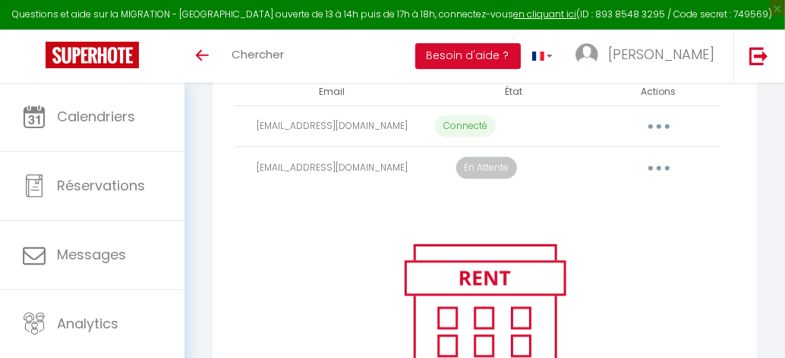
scroll to position [371, 0]
click at [660, 133] on button "button" at bounding box center [658, 126] width 40 height 29
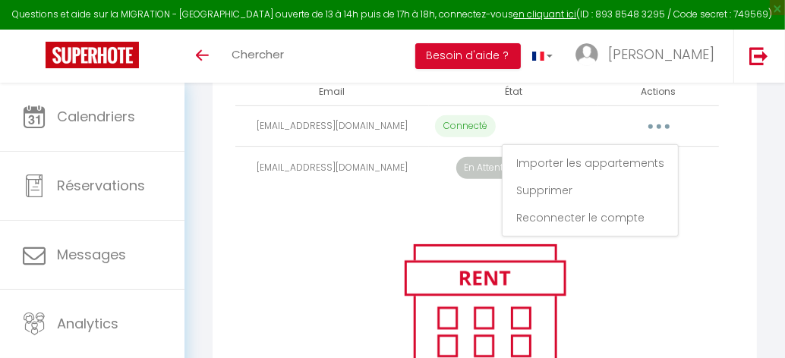
click at [657, 137] on button "button" at bounding box center [658, 126] width 40 height 29
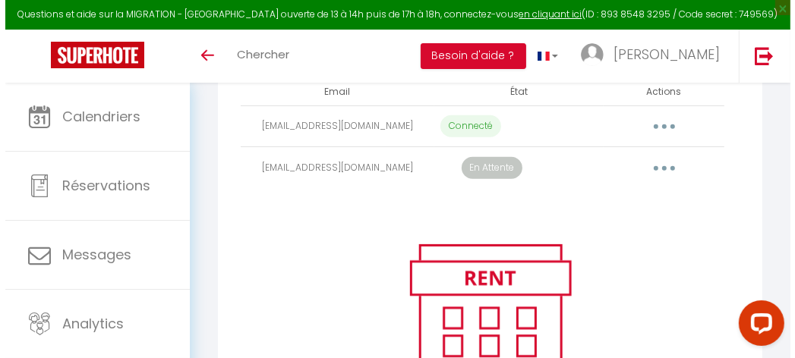
scroll to position [0, 0]
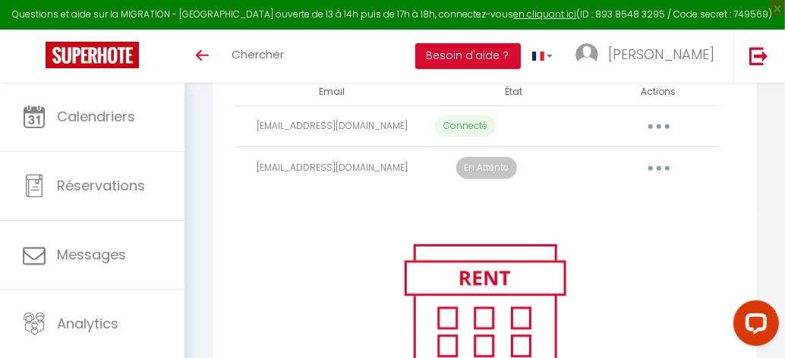
click at [657, 137] on button "button" at bounding box center [658, 126] width 40 height 29
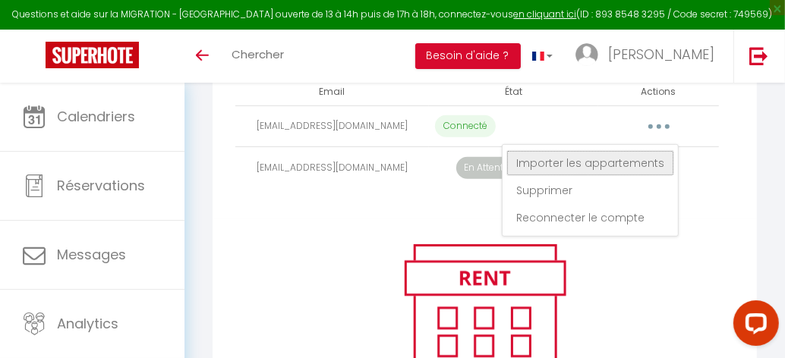
click at [630, 176] on link "Importer les appartements" at bounding box center [590, 163] width 168 height 26
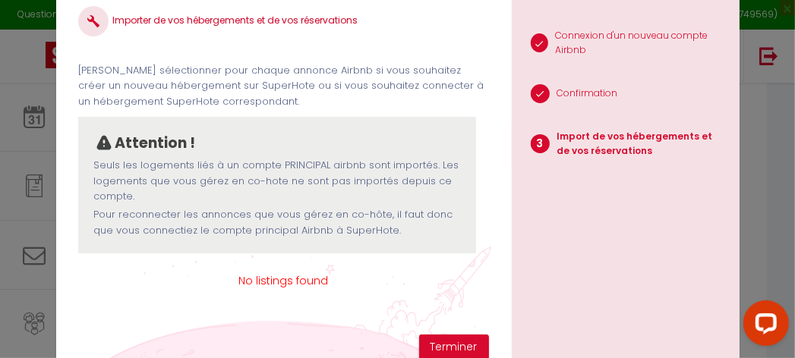
scroll to position [30, 0]
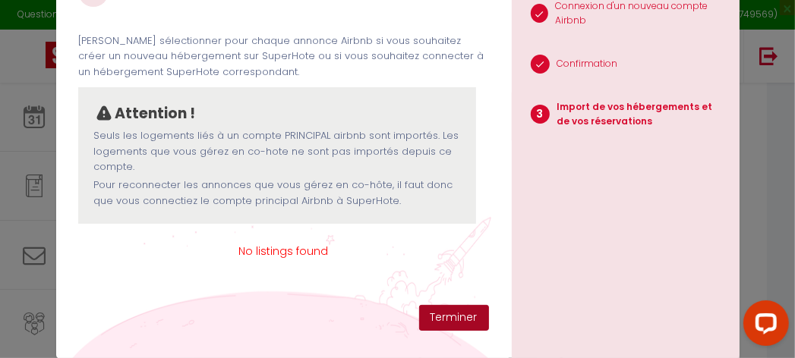
click at [458, 314] on button "Terminer" at bounding box center [454, 318] width 70 height 26
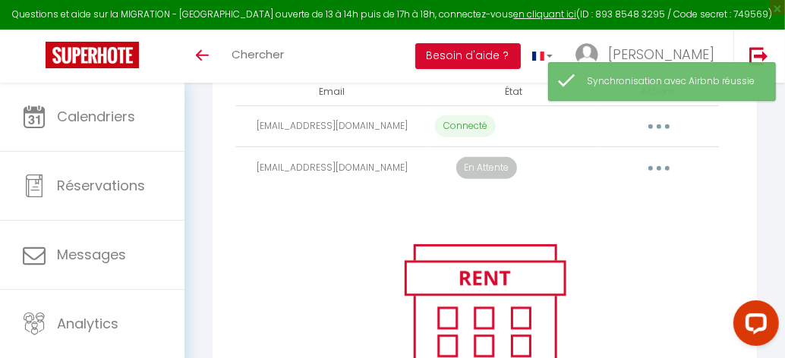
click at [657, 171] on icon "button" at bounding box center [659, 168] width 5 height 5
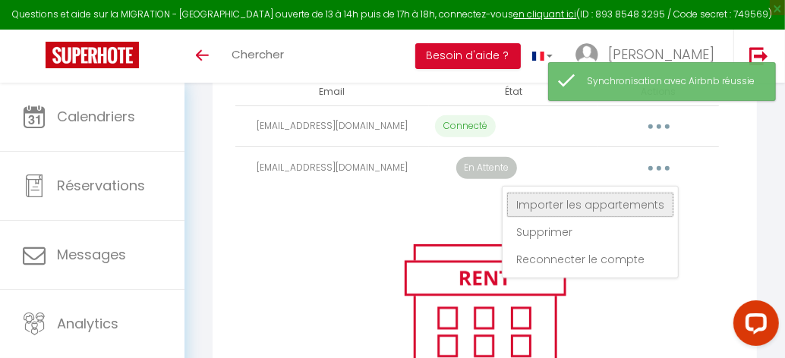
click at [627, 209] on link "Importer les appartements" at bounding box center [590, 205] width 168 height 26
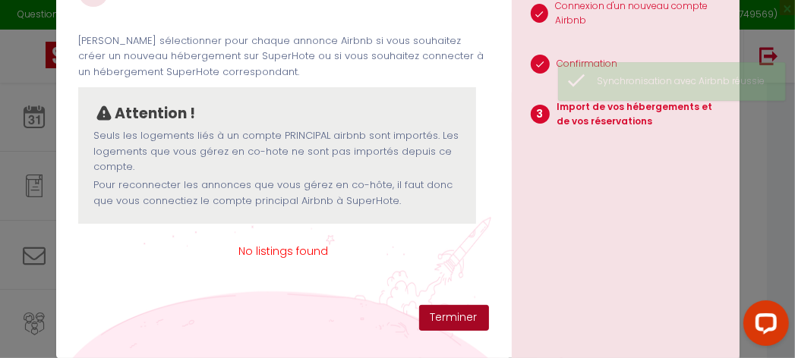
click at [458, 322] on button "Terminer" at bounding box center [454, 318] width 70 height 26
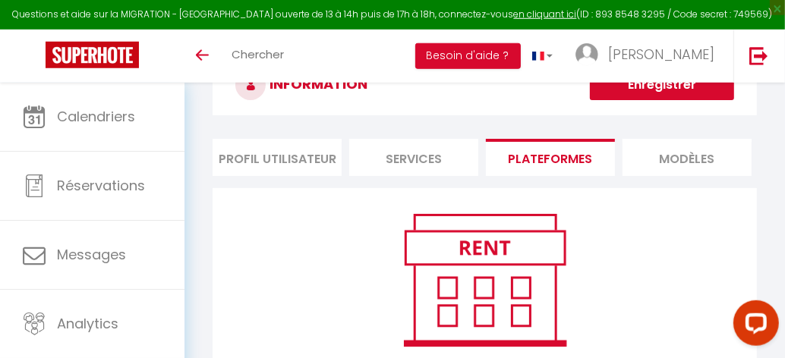
scroll to position [57, 0]
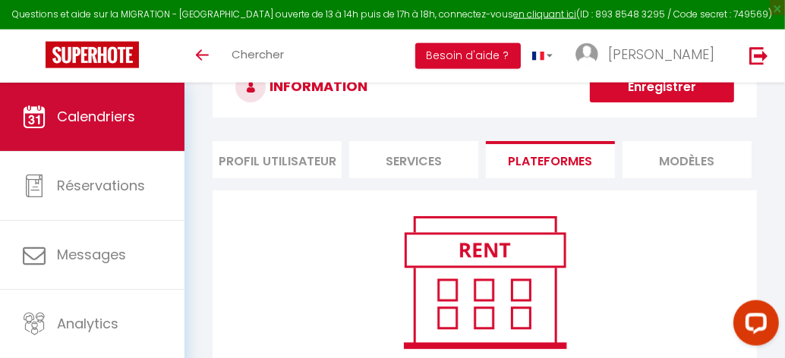
click at [68, 118] on span "Calendriers" at bounding box center [96, 116] width 78 height 19
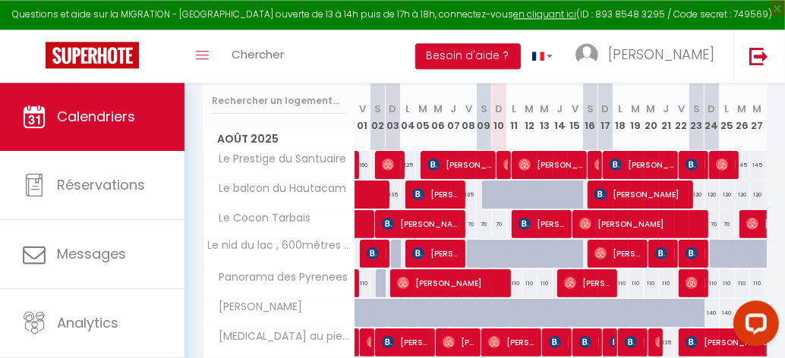
scroll to position [193, 0]
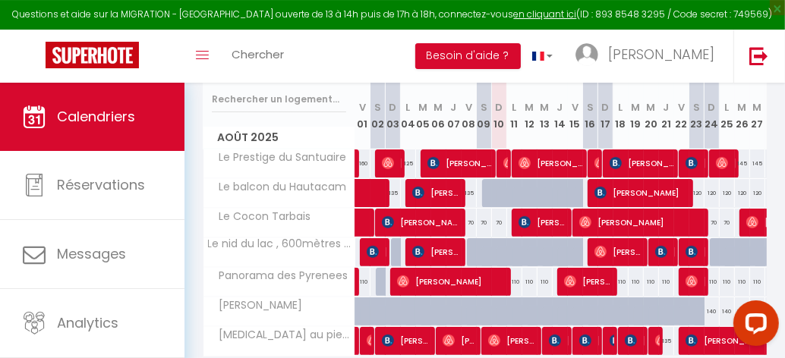
click at [537, 222] on span "Maria Elvira Mere" at bounding box center [544, 222] width 51 height 29
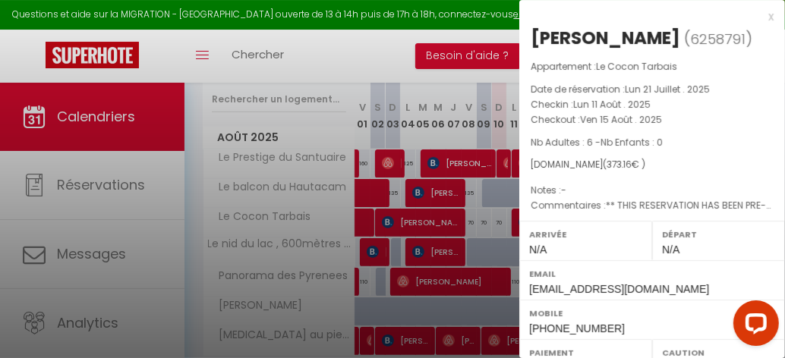
select select "OK"
select select "KO"
select select "0"
select select "1"
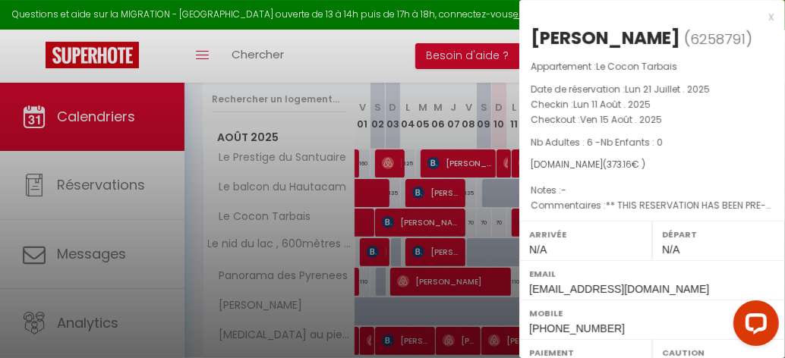
select select
click at [762, 21] on div "x" at bounding box center [646, 17] width 254 height 18
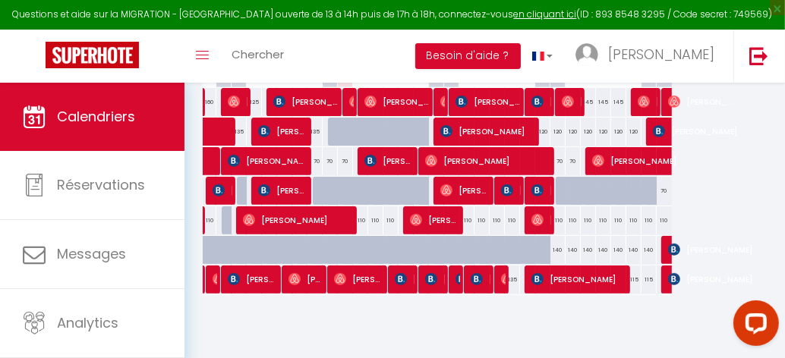
scroll to position [0, 148]
